Goal: Task Accomplishment & Management: Complete application form

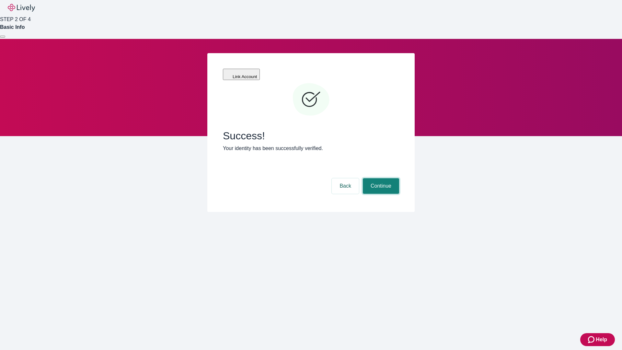
click at [380, 178] on button "Continue" at bounding box center [381, 186] width 36 height 16
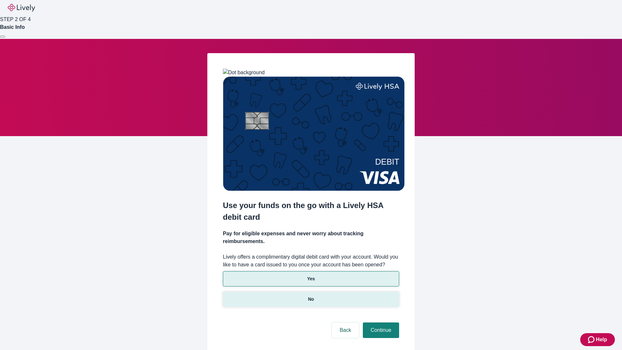
click at [311, 296] on p "No" at bounding box center [311, 299] width 6 height 7
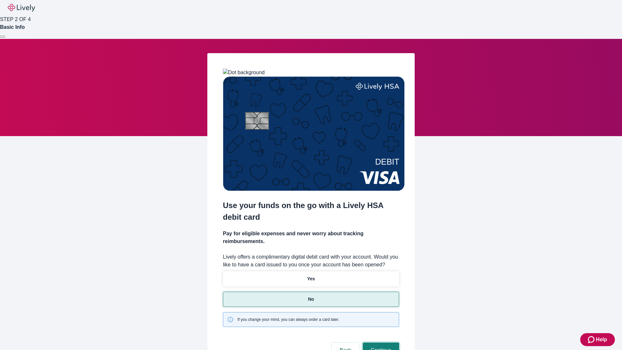
click at [380, 343] on button "Continue" at bounding box center [381, 351] width 36 height 16
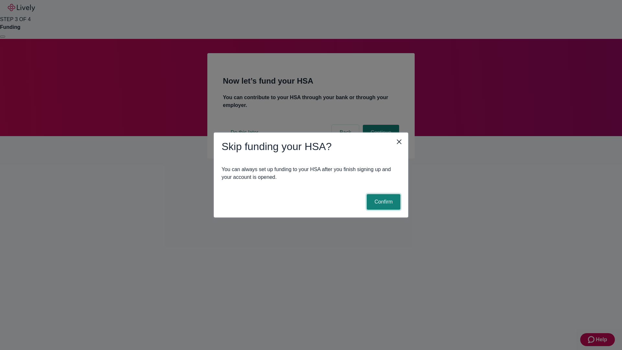
click at [383, 202] on button "Confirm" at bounding box center [384, 202] width 34 height 16
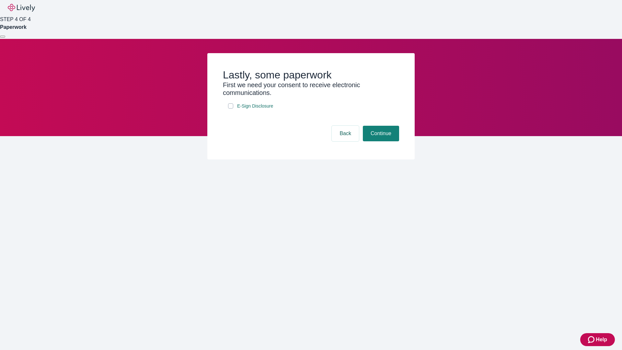
click at [231, 109] on input "E-Sign Disclosure" at bounding box center [230, 105] width 5 height 5
checkbox input "true"
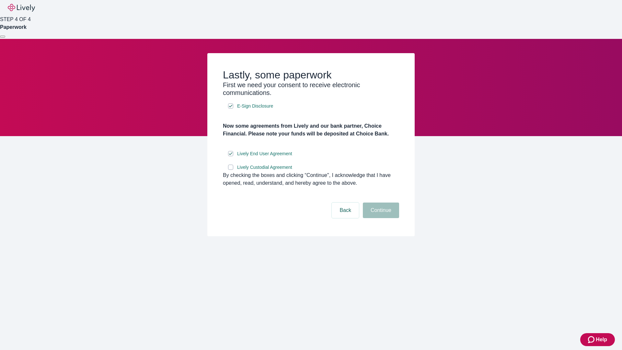
click at [231, 170] on input "Lively Custodial Agreement" at bounding box center [230, 167] width 5 height 5
checkbox input "true"
click at [380, 218] on button "Continue" at bounding box center [381, 211] width 36 height 16
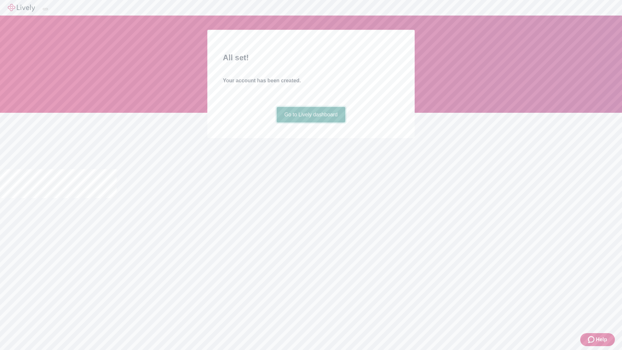
click at [311, 123] on link "Go to Lively dashboard" at bounding box center [311, 115] width 69 height 16
